Goal: Obtain resource: Obtain resource

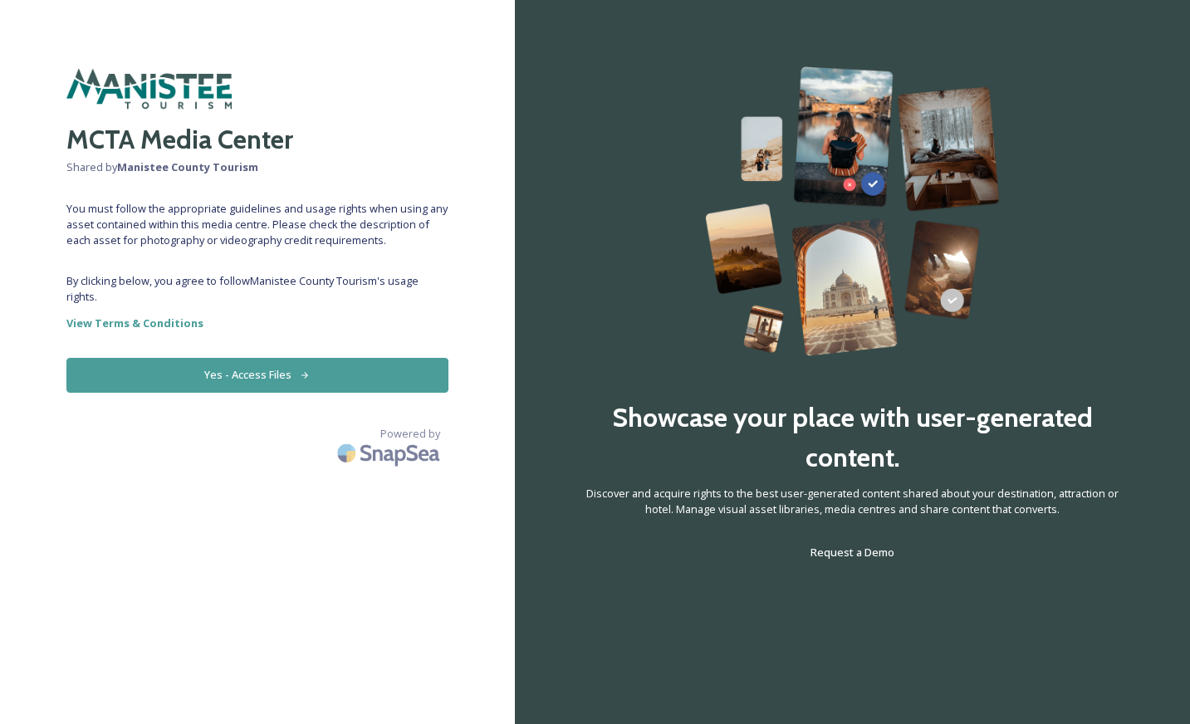
click at [336, 373] on button "Yes - Access Files" at bounding box center [257, 375] width 382 height 34
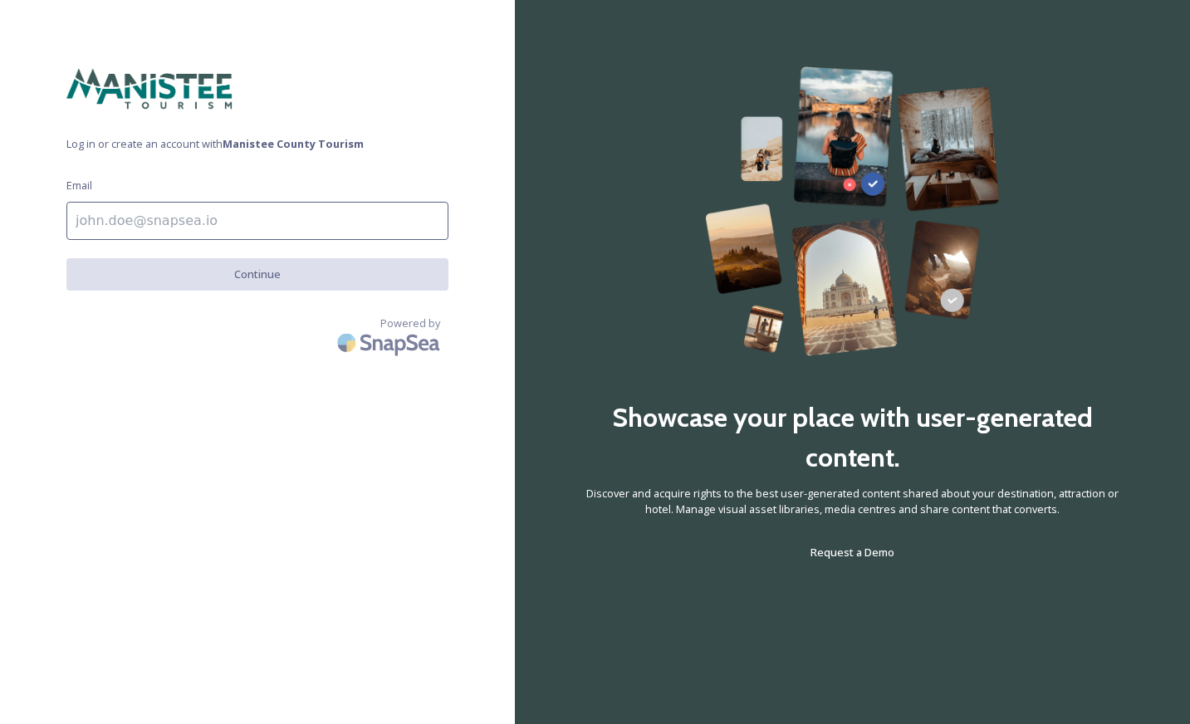
click at [257, 228] on input at bounding box center [257, 221] width 382 height 38
type input "[EMAIL_ADDRESS][DOMAIN_NAME]"
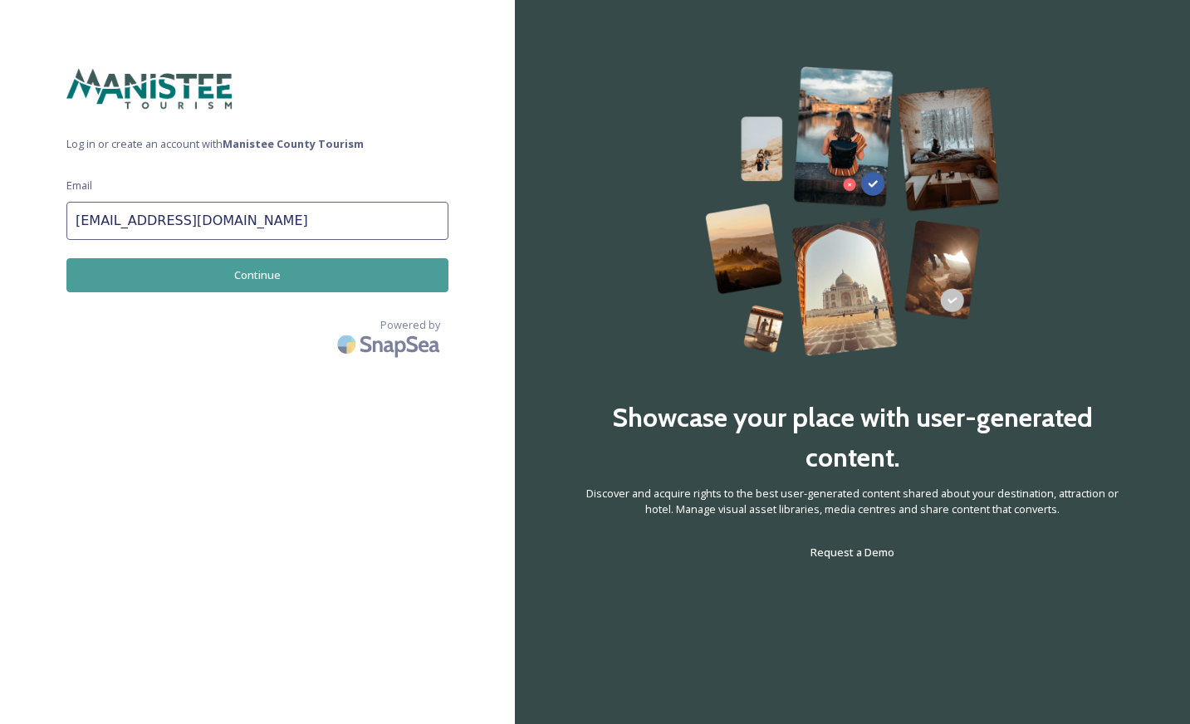
click at [258, 282] on button "Continue" at bounding box center [257, 275] width 382 height 34
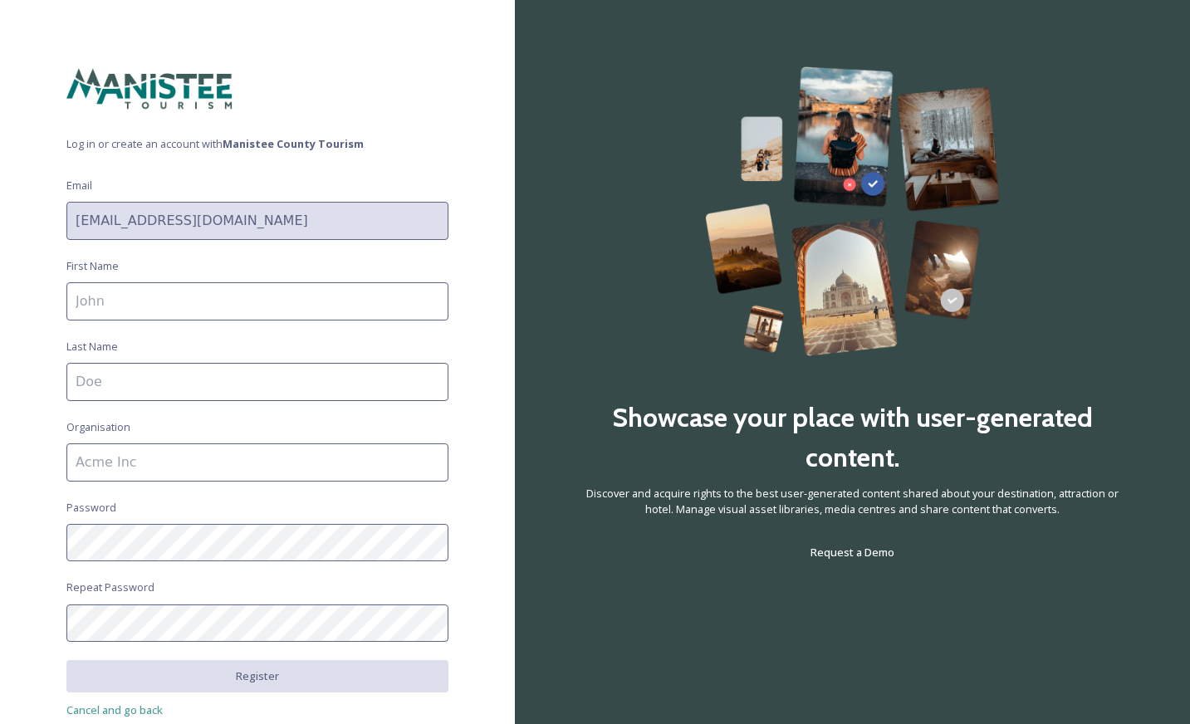
click at [228, 297] on input at bounding box center [257, 301] width 382 height 38
type input "[PERSON_NAME]"
type input "Motel [GEOGRAPHIC_DATA]"
